Goal: Information Seeking & Learning: Understand process/instructions

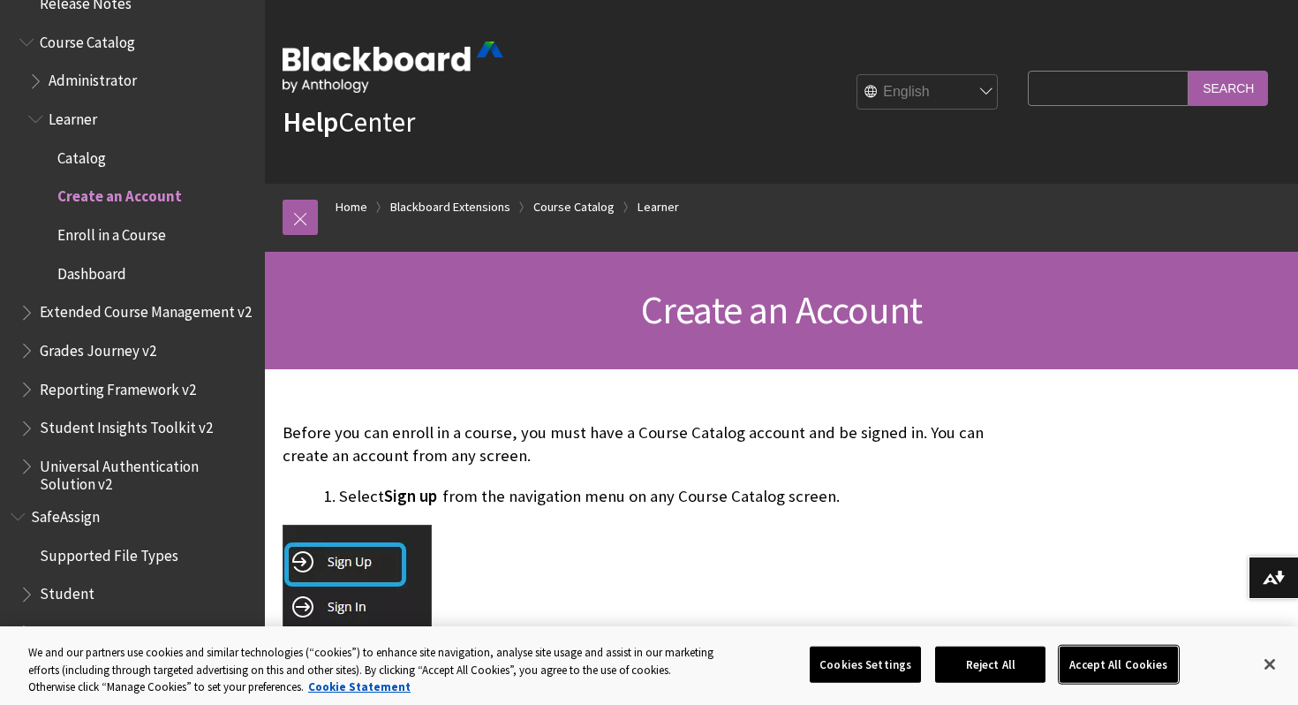
click at [1096, 660] on button "Accept All Cookies" at bounding box center [1117, 663] width 117 height 37
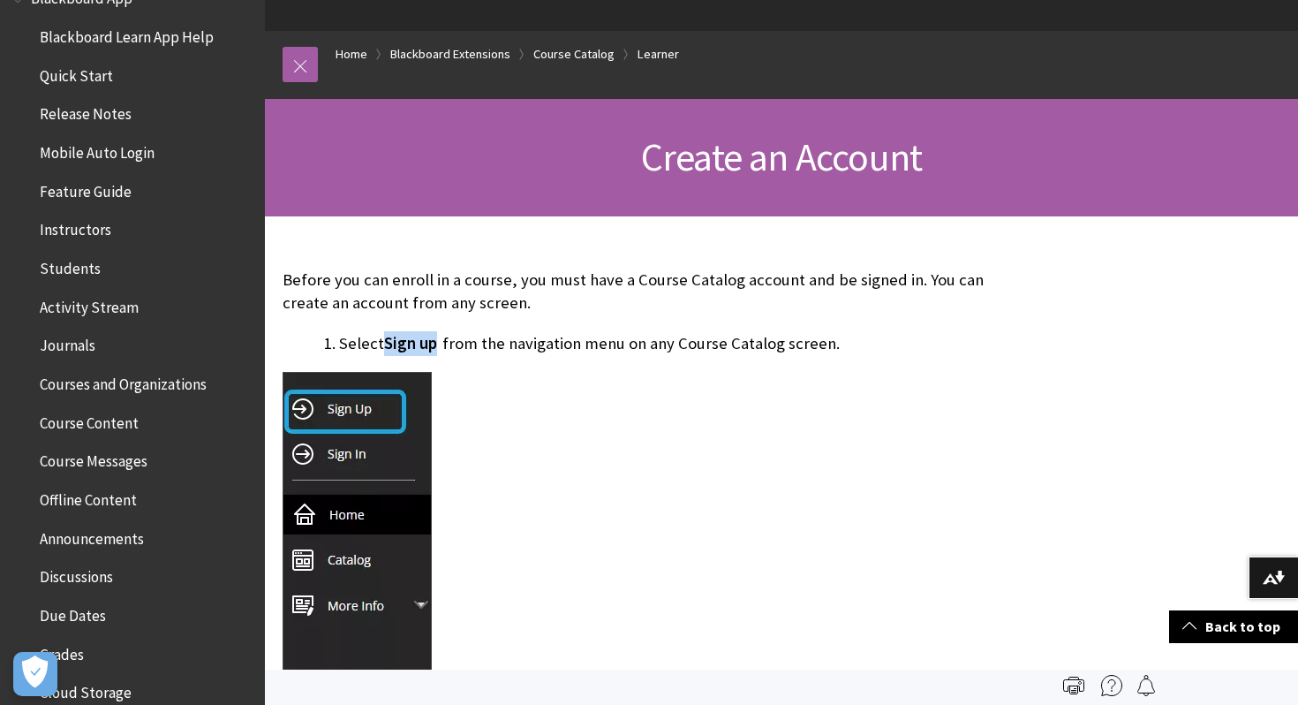
scroll to position [147, 0]
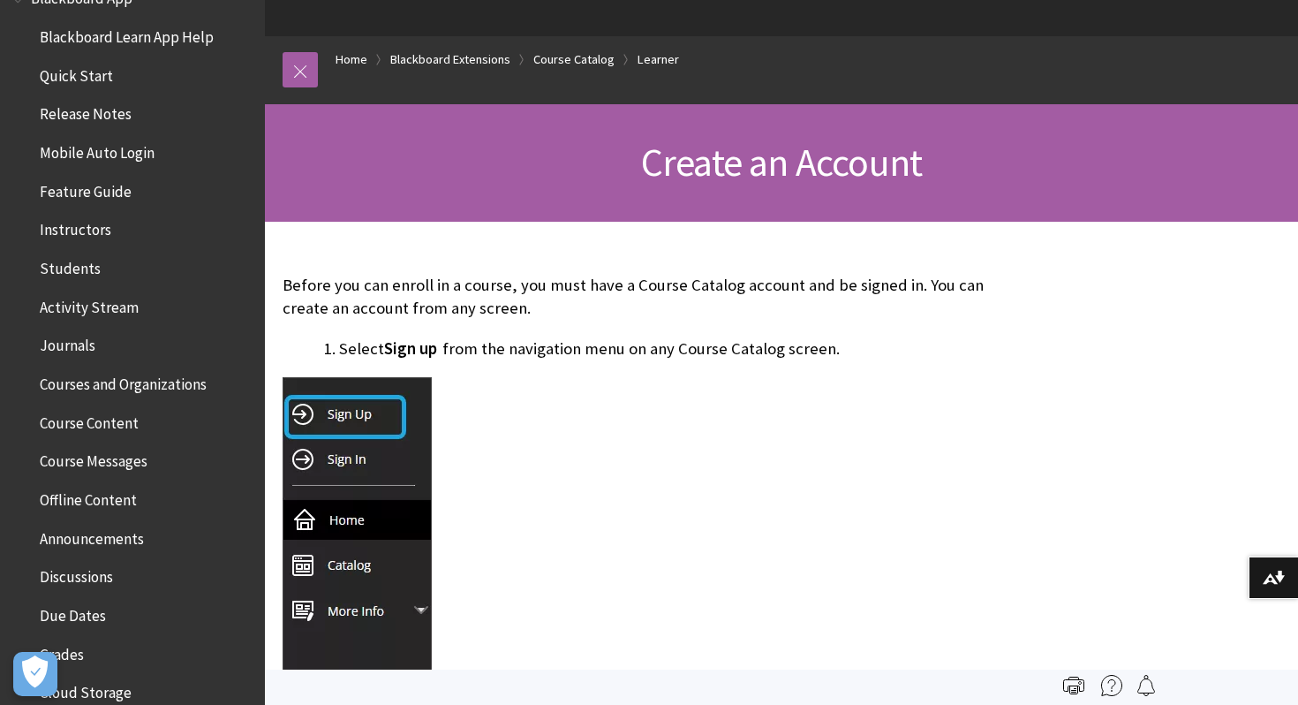
click at [634, 151] on h1 "Create an Account" at bounding box center [782, 162] width 998 height 47
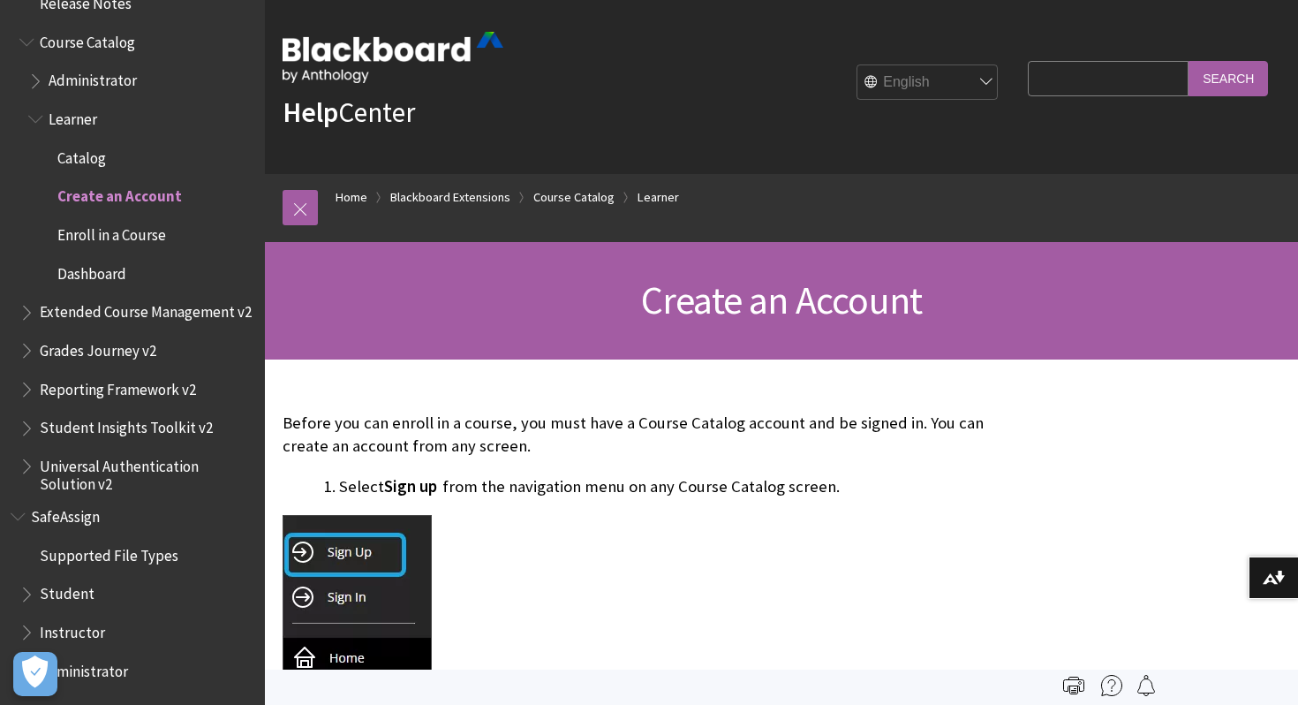
scroll to position [1, 0]
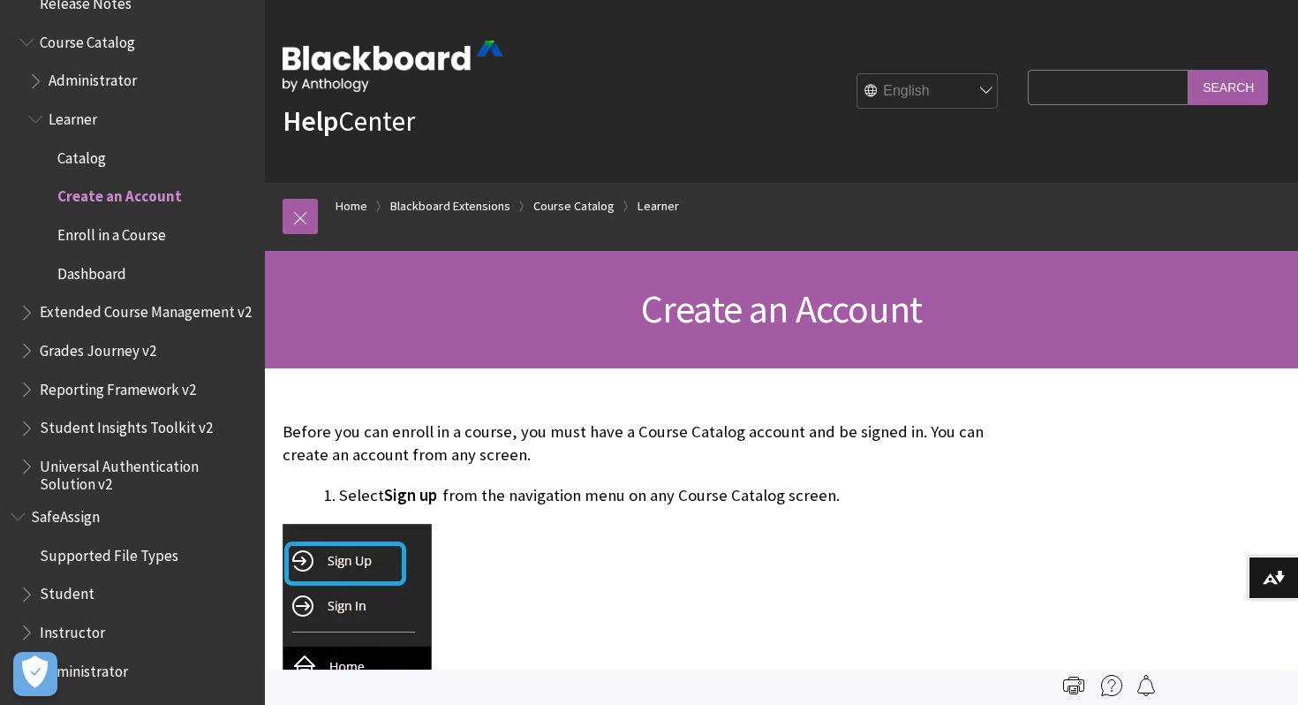
click at [712, 302] on span "Create an Account" at bounding box center [781, 308] width 281 height 49
click at [552, 202] on link "Course Catalog" at bounding box center [573, 206] width 81 height 22
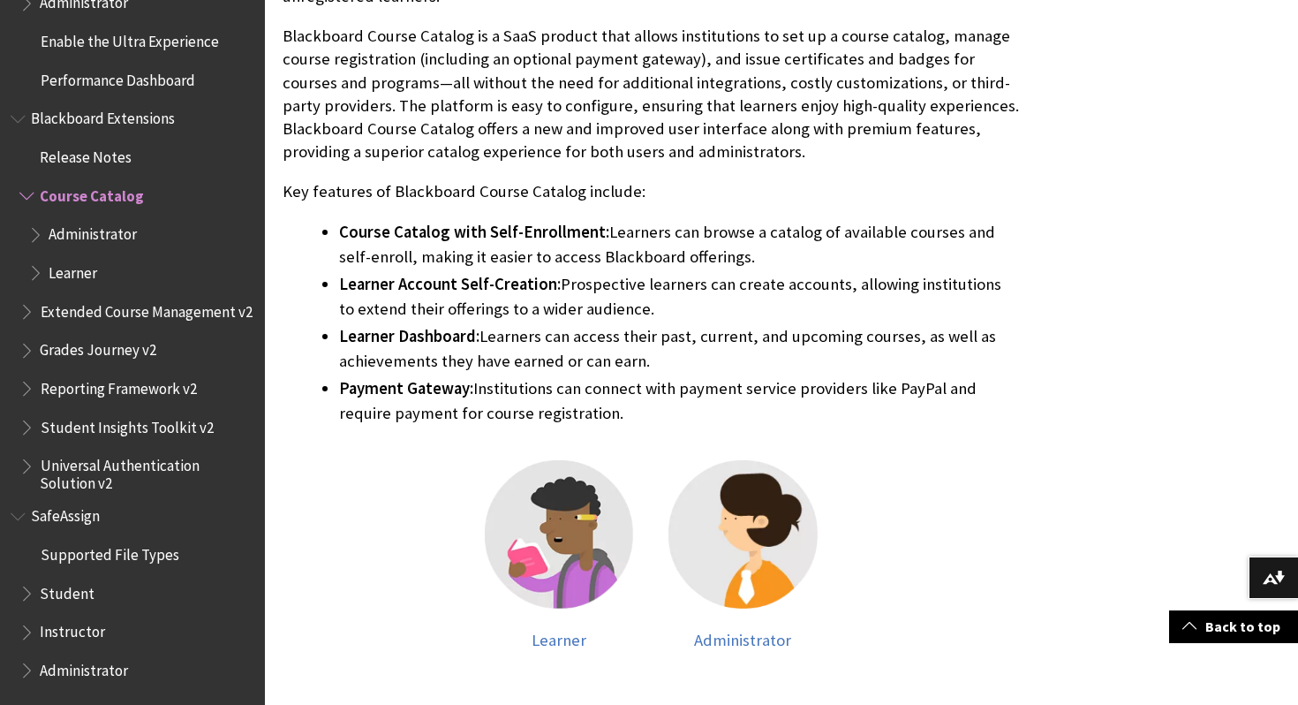
scroll to position [550, 0]
click at [563, 643] on span "Learner" at bounding box center [559, 640] width 55 height 20
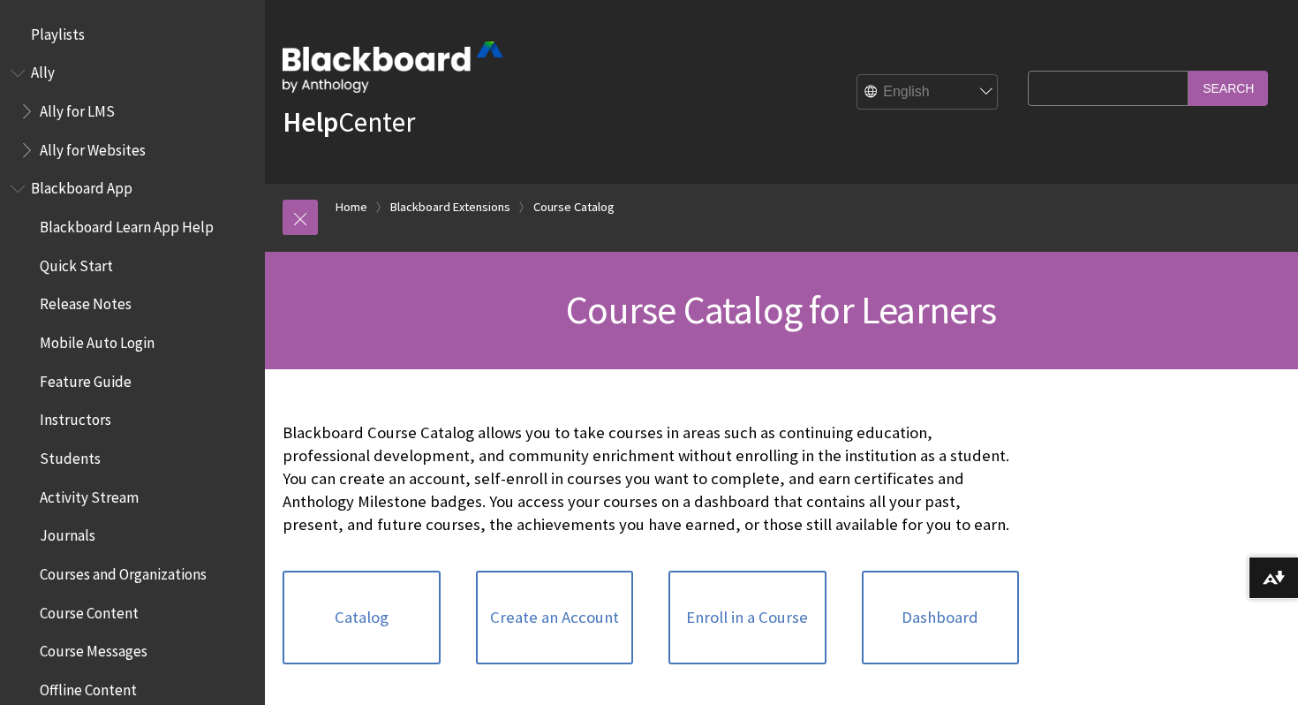
scroll to position [1970, 0]
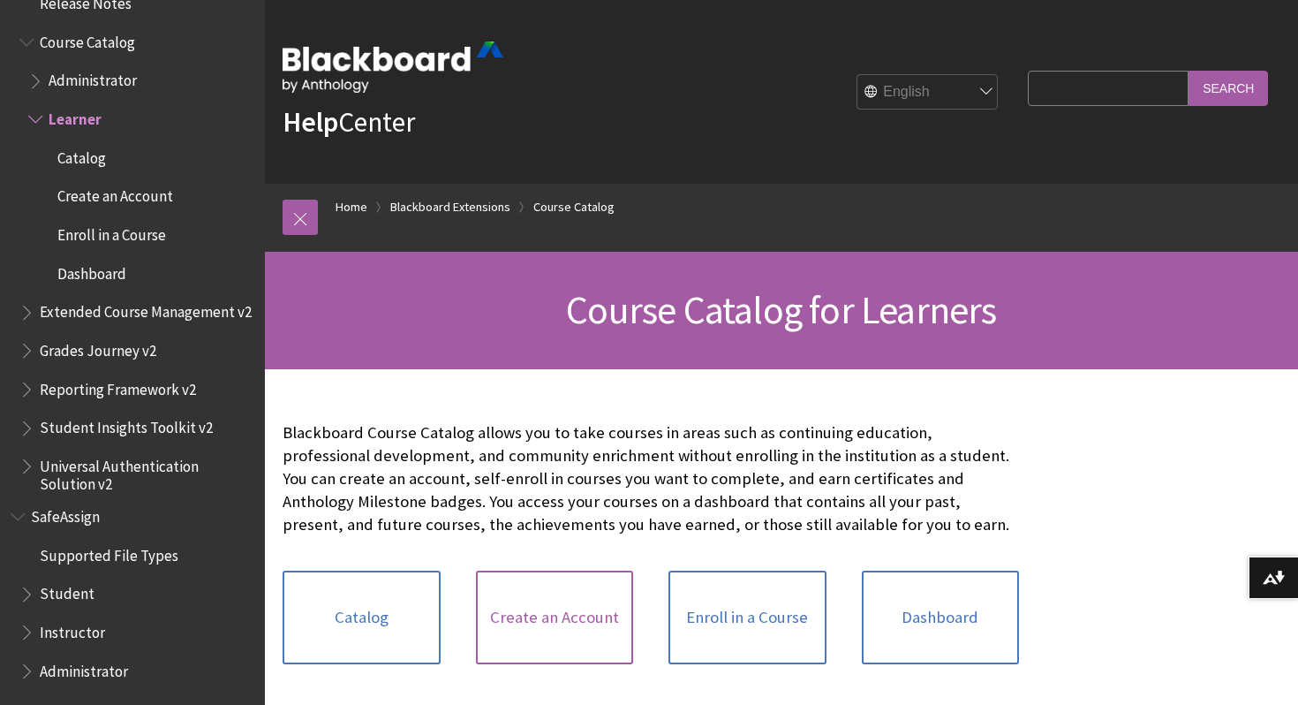
click at [569, 600] on link "Create an Account" at bounding box center [555, 617] width 158 height 94
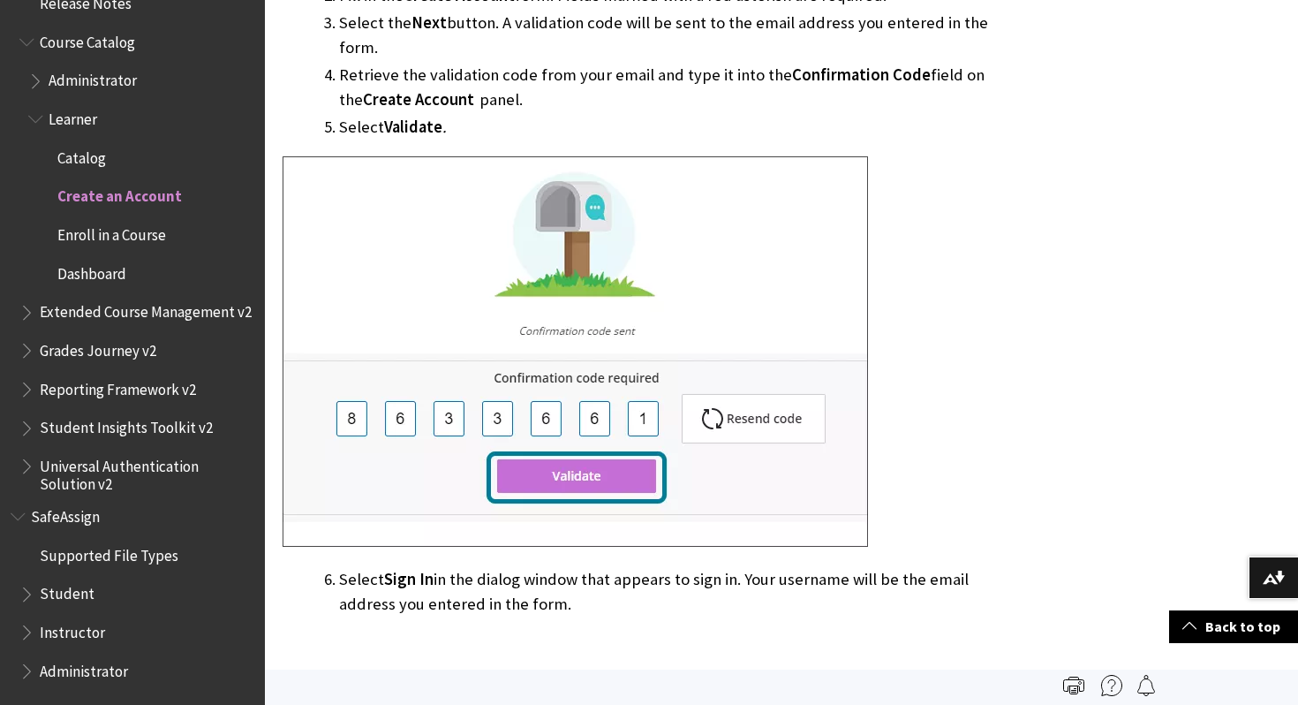
scroll to position [848, 0]
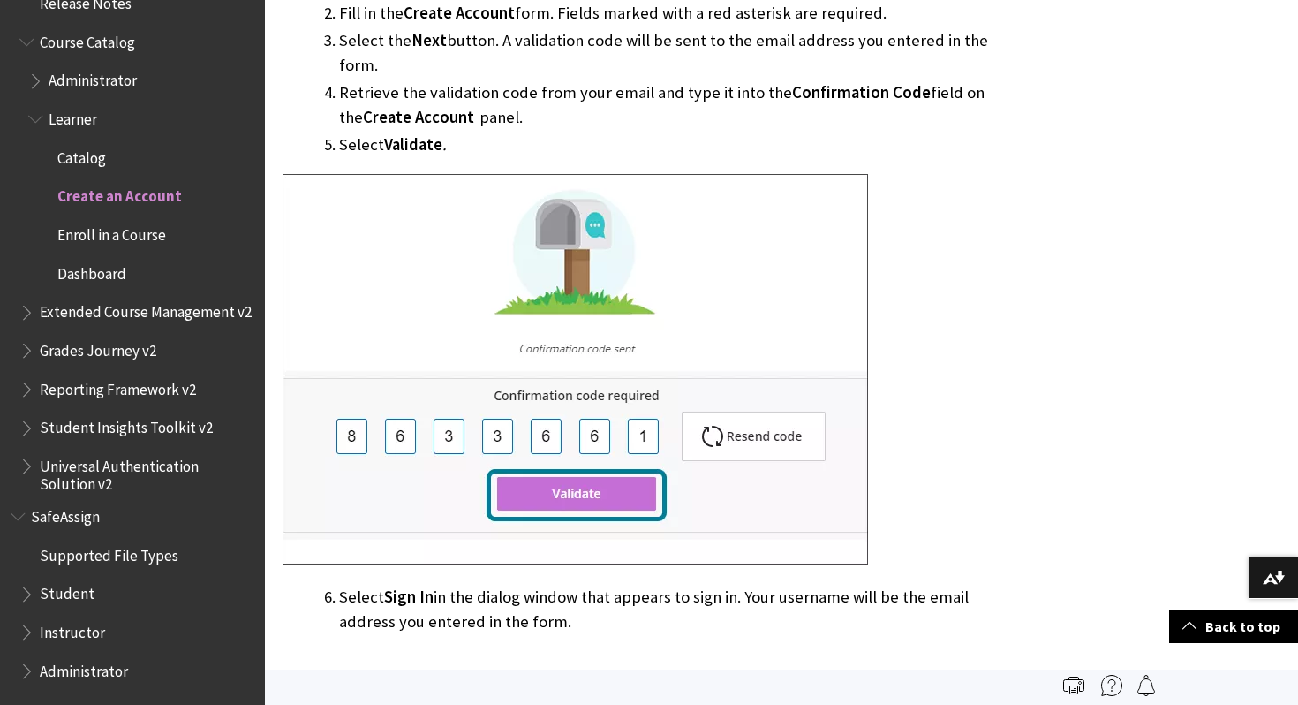
click at [119, 197] on span "Create an Account" at bounding box center [119, 194] width 124 height 24
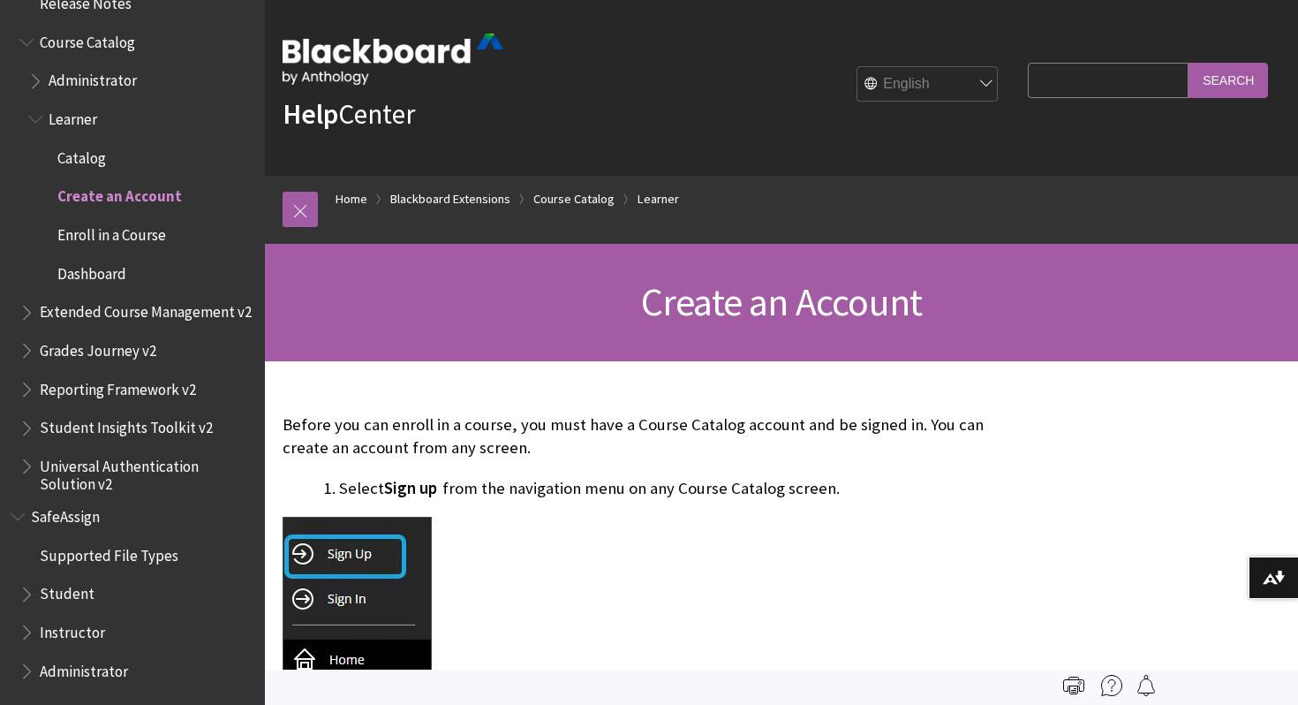
scroll to position [0, 0]
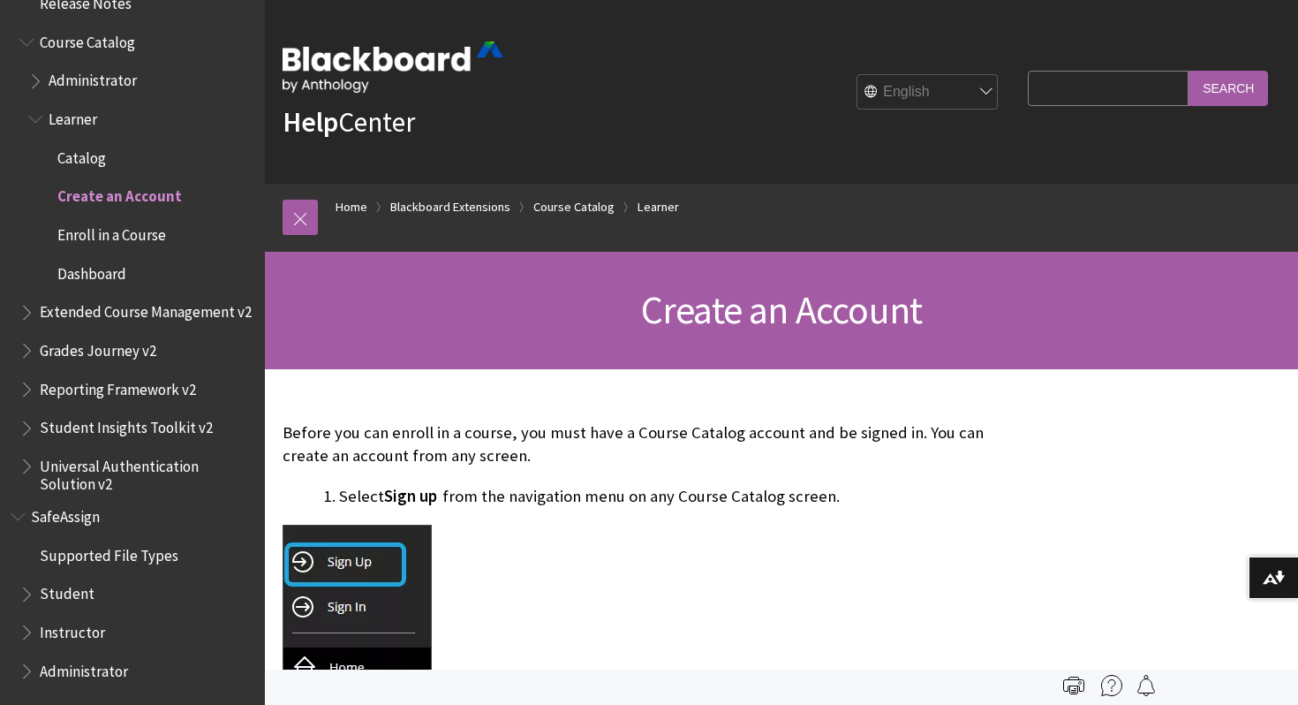
click at [999, 89] on select "English عربية Català Cymraeg Deutsch Español Suomi Français עברית Italiano 日本語 …" at bounding box center [927, 92] width 141 height 35
click at [351, 211] on link "Home" at bounding box center [352, 207] width 32 height 22
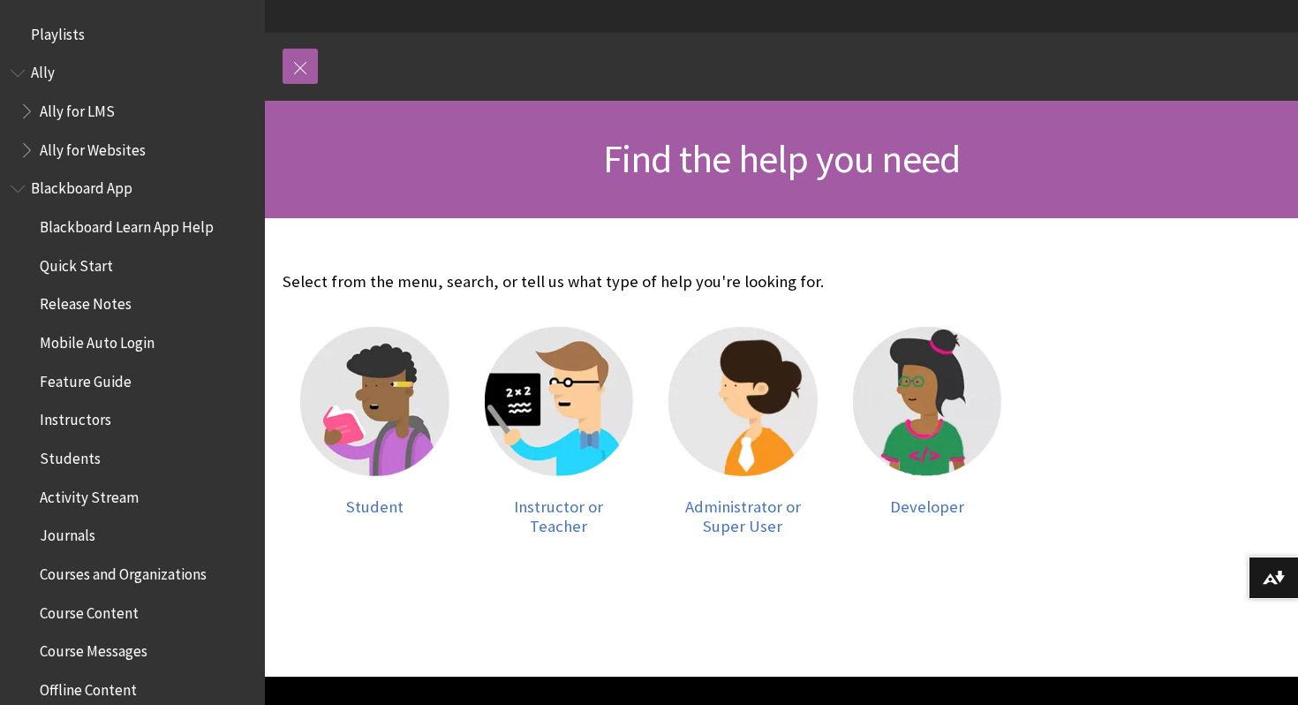
scroll to position [152, 0]
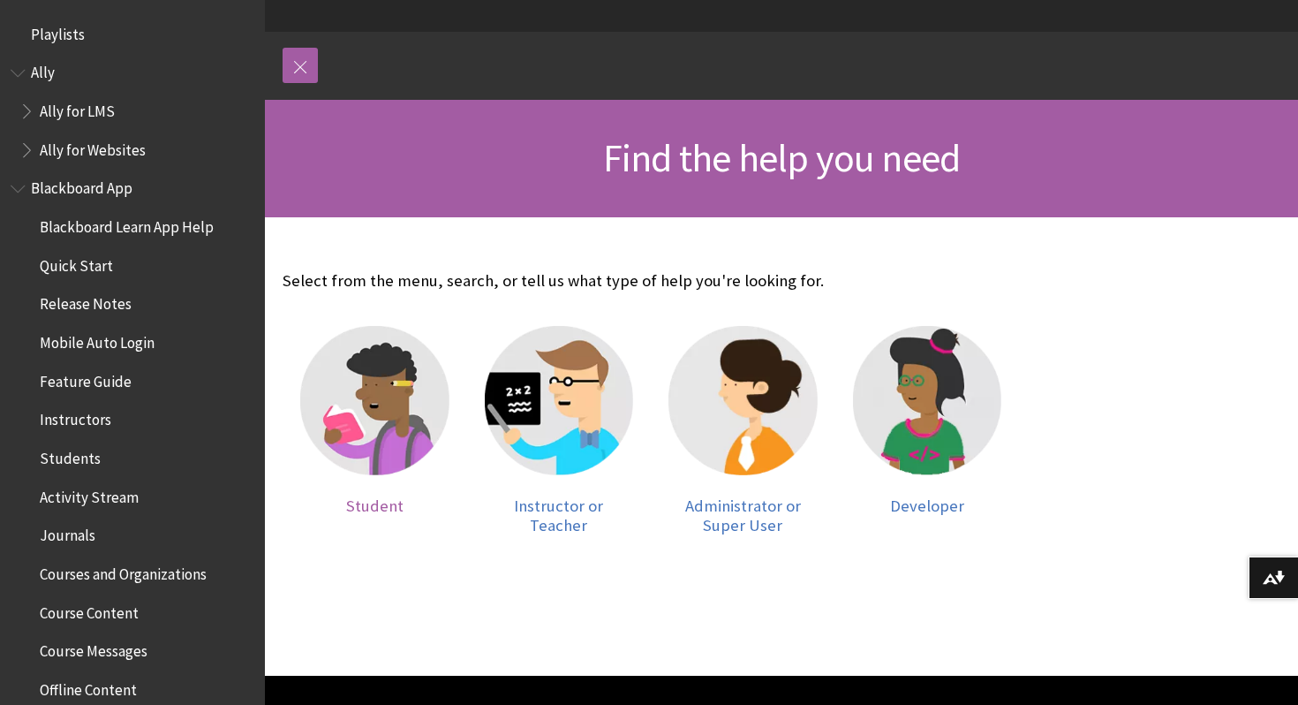
click at [378, 504] on span "Student" at bounding box center [374, 505] width 57 height 20
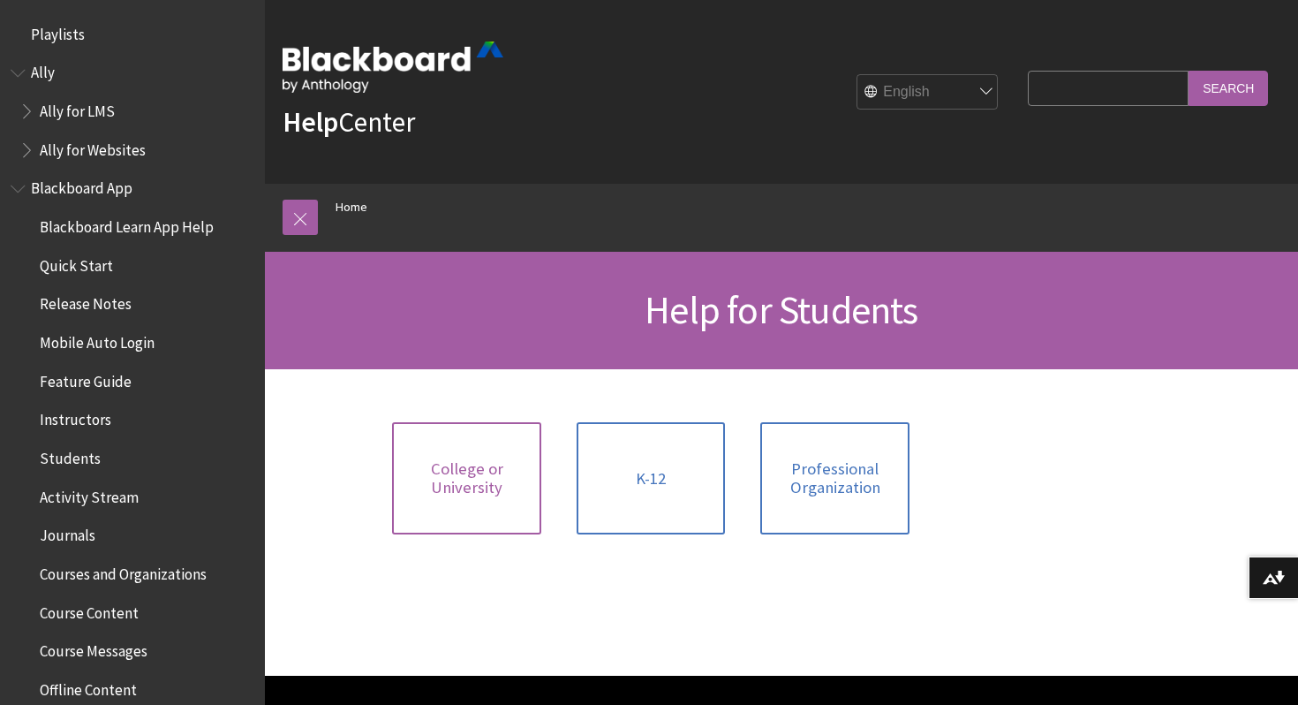
click at [494, 488] on span "College or University" at bounding box center [467, 478] width 128 height 38
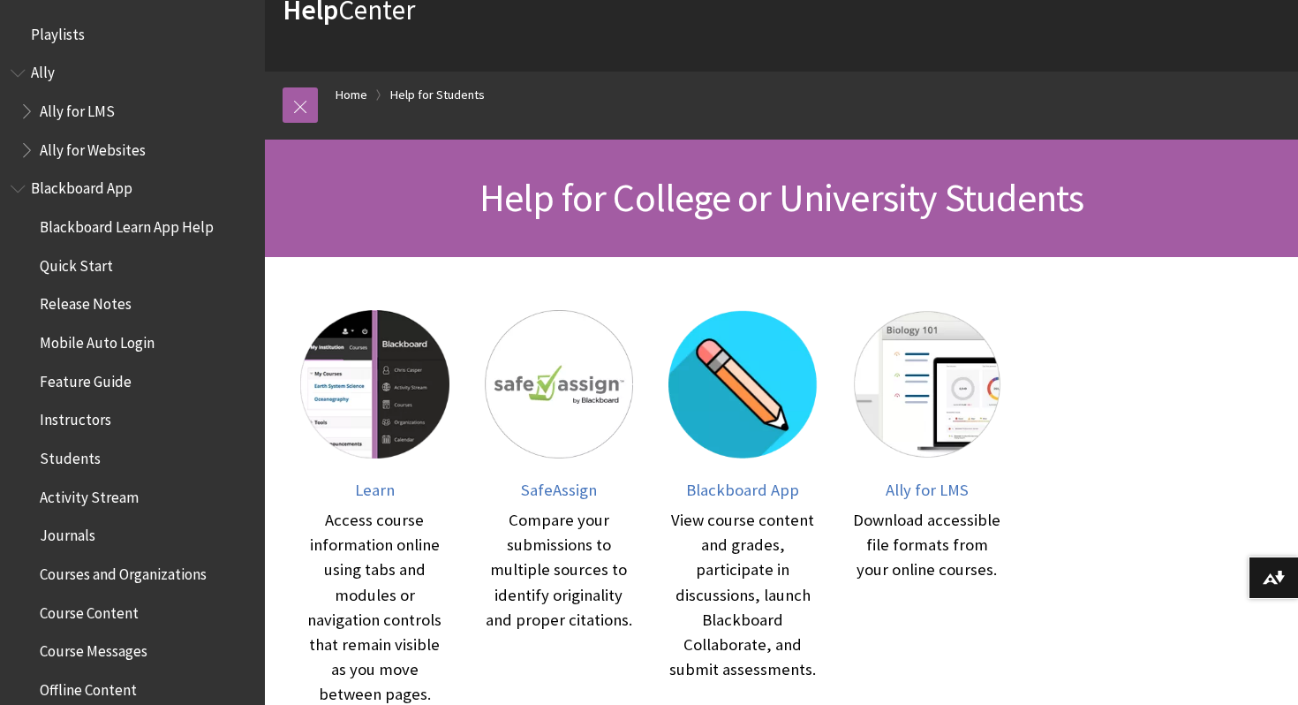
scroll to position [122, 0]
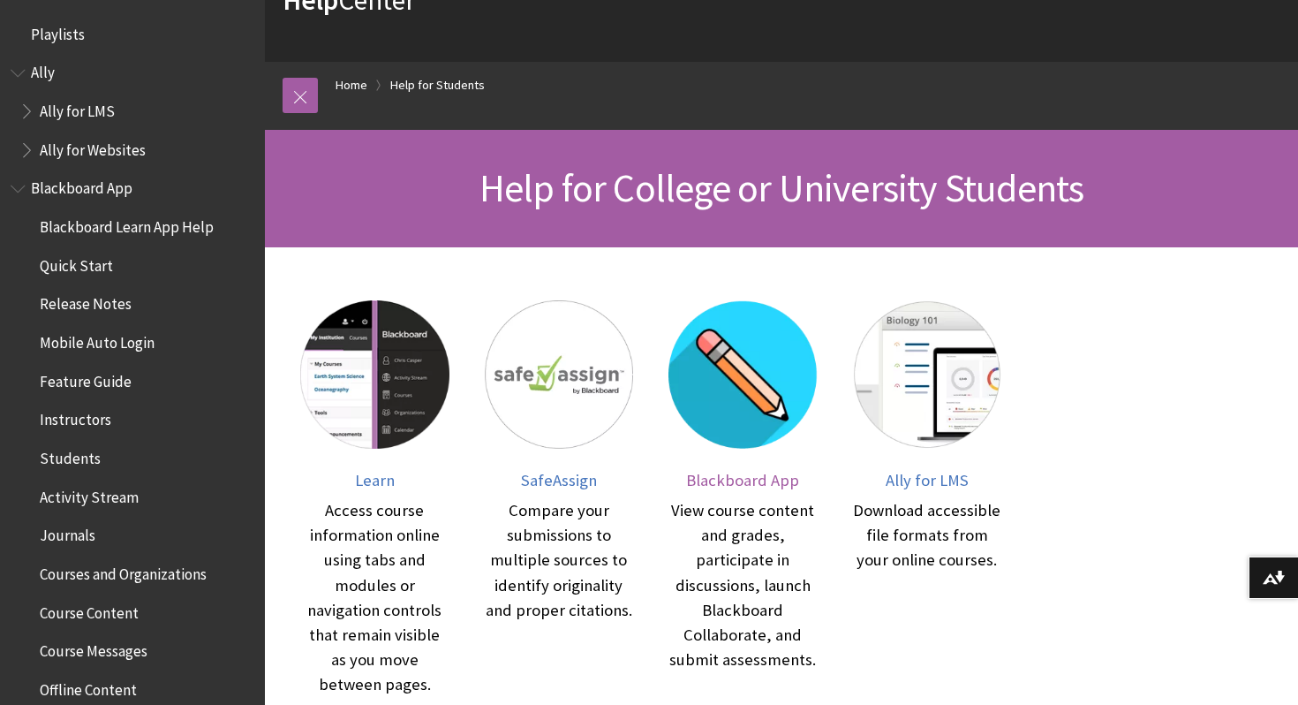
click at [720, 472] on span "Blackboard App" at bounding box center [742, 480] width 113 height 20
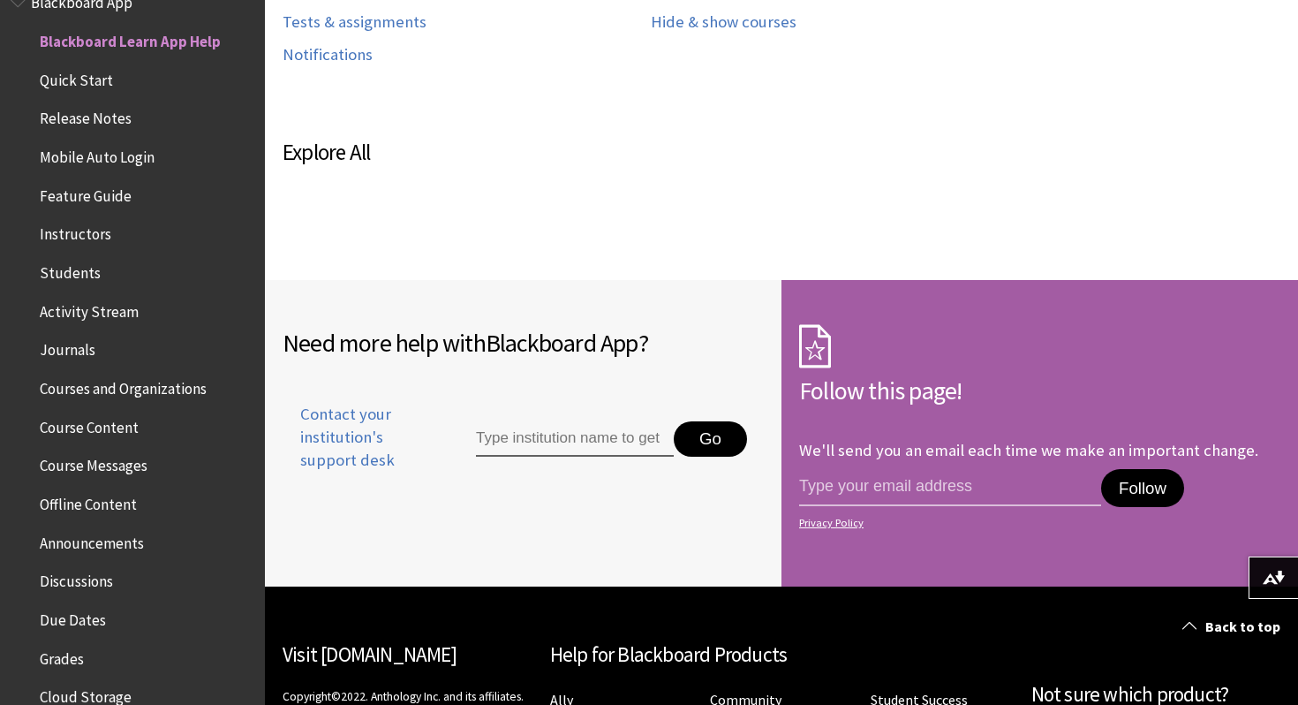
scroll to position [1300, 0]
